Goal: Transaction & Acquisition: Book appointment/travel/reservation

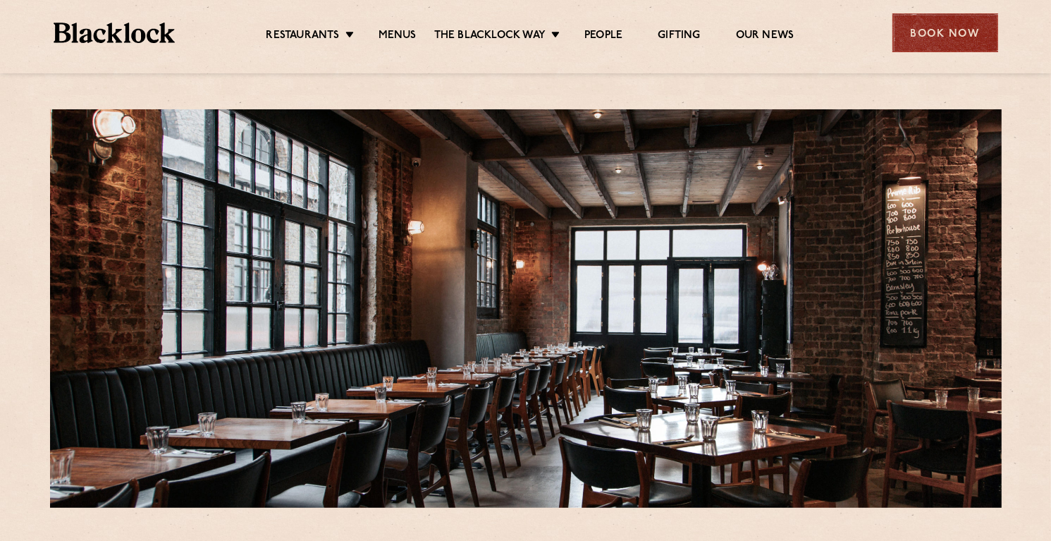
click at [929, 37] on div "Book Now" at bounding box center [946, 32] width 106 height 39
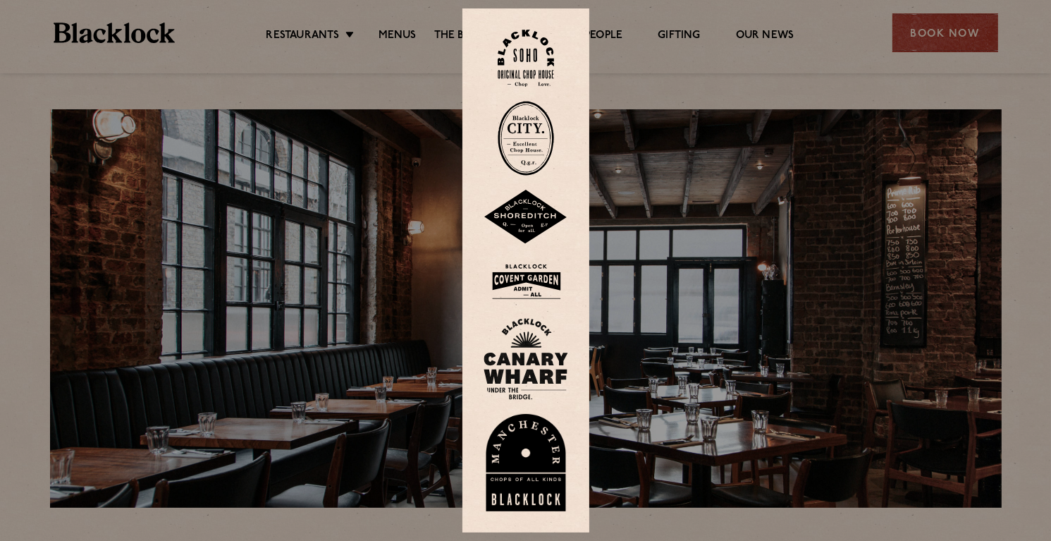
click at [688, 245] on div at bounding box center [525, 270] width 1051 height 541
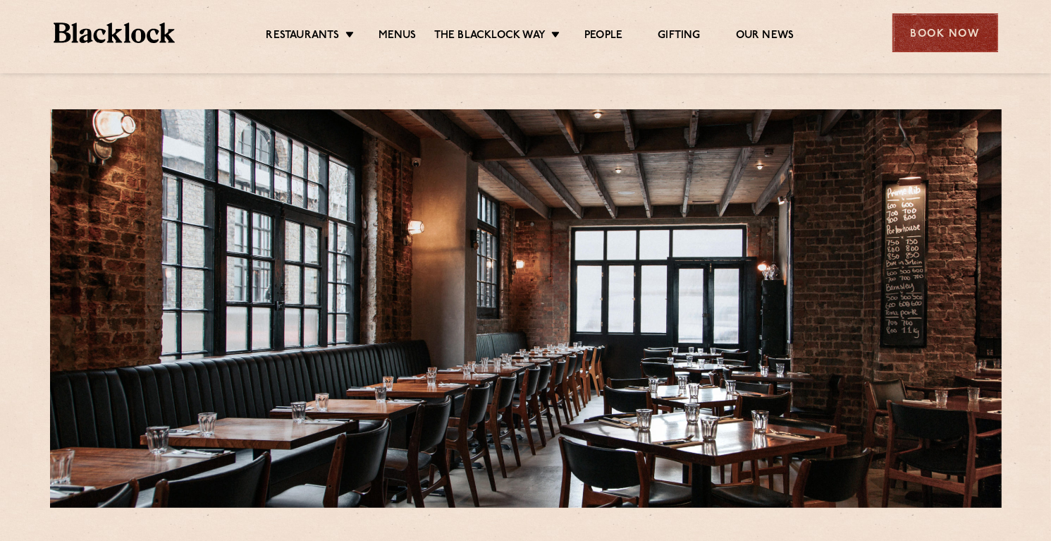
click at [971, 29] on div "Book Now" at bounding box center [946, 32] width 106 height 39
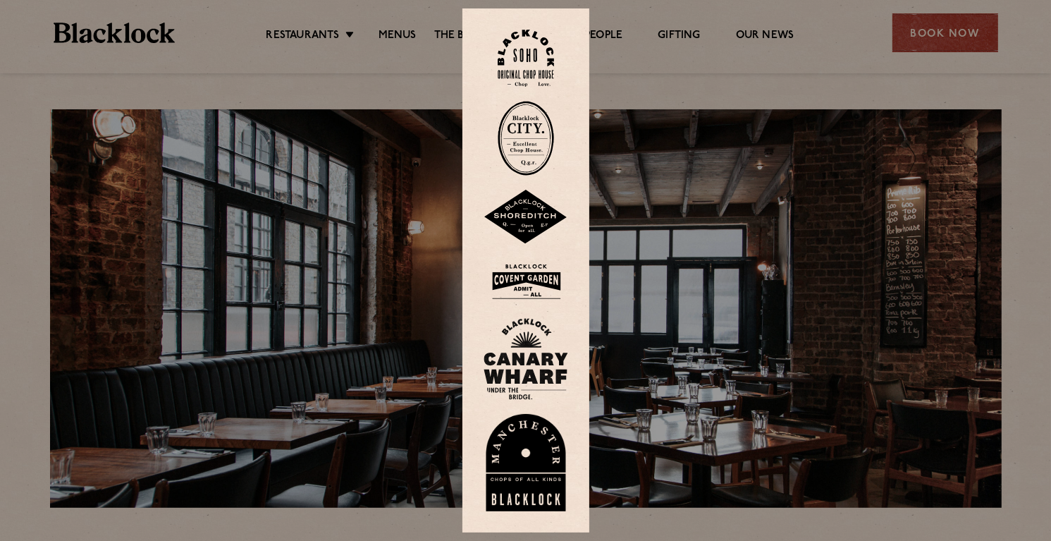
click at [399, 296] on div at bounding box center [525, 270] width 1051 height 541
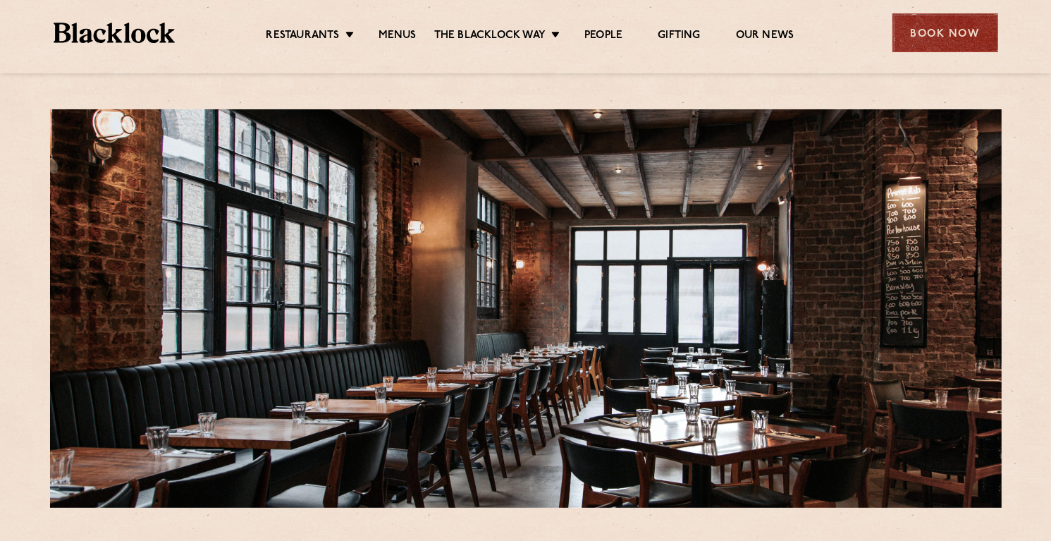
click at [911, 18] on div "Book Now" at bounding box center [946, 32] width 106 height 39
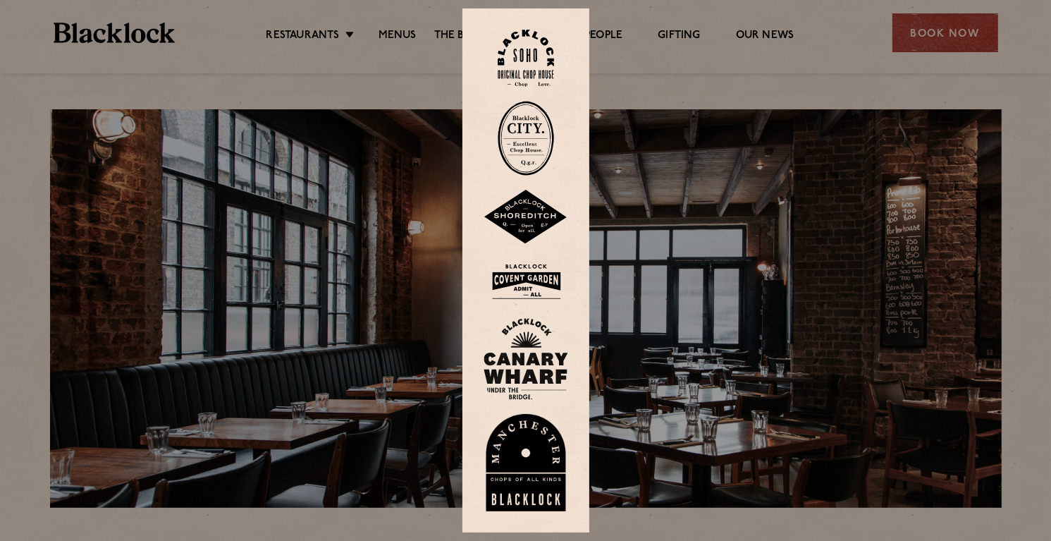
click at [525, 212] on img at bounding box center [526, 217] width 85 height 55
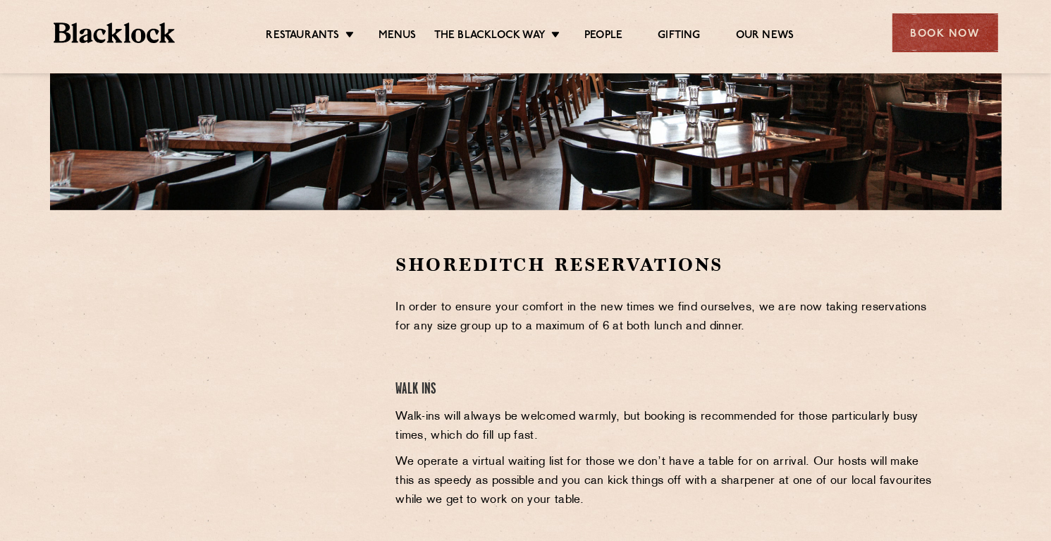
scroll to position [295, 0]
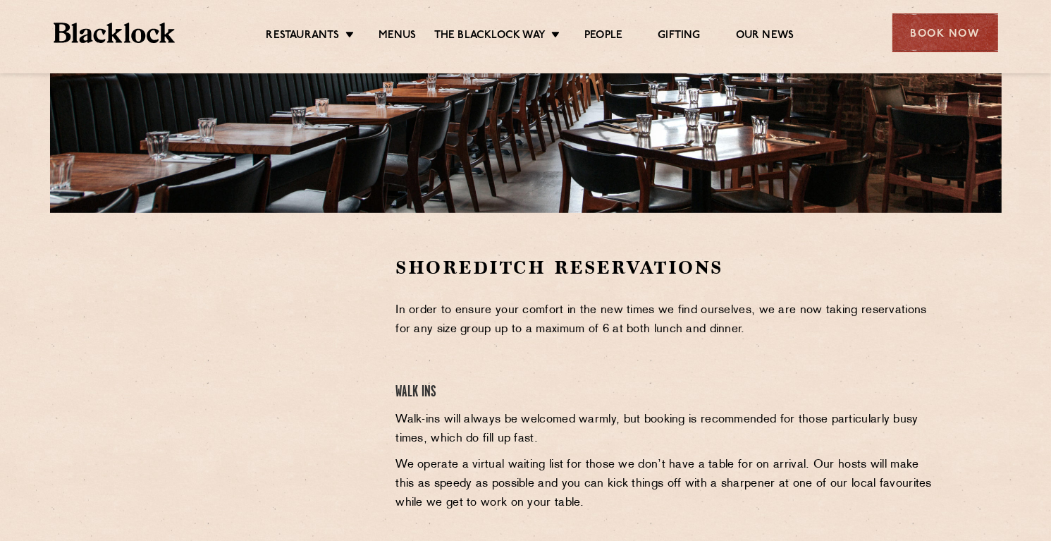
click at [367, 295] on div at bounding box center [244, 361] width 259 height 212
click at [379, 332] on div at bounding box center [244, 455] width 281 height 401
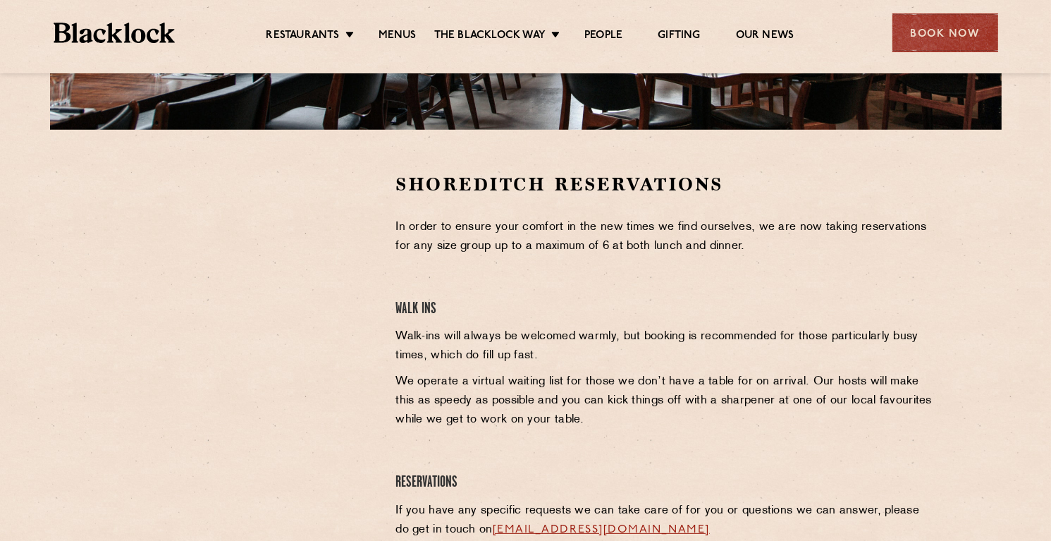
scroll to position [391, 0]
